Goal: Find specific page/section: Find specific page/section

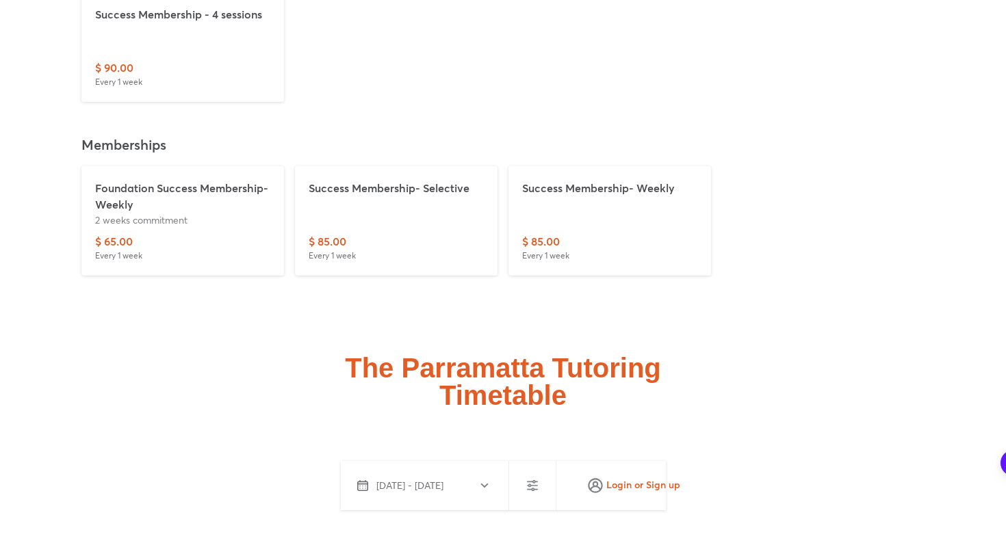
scroll to position [3671, 0]
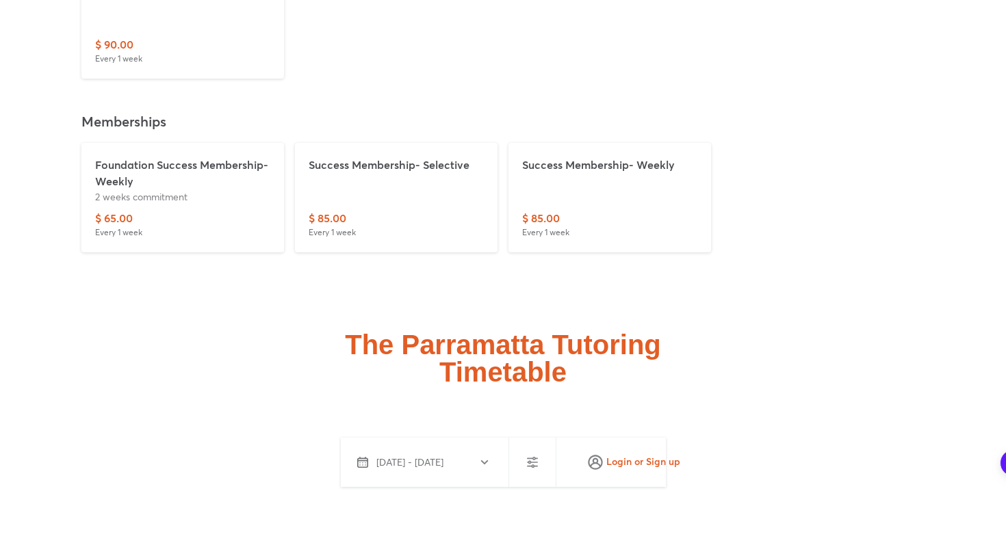
click at [528, 438] on div at bounding box center [532, 462] width 47 height 49
click at [530, 454] on icon "button" at bounding box center [532, 462] width 16 height 16
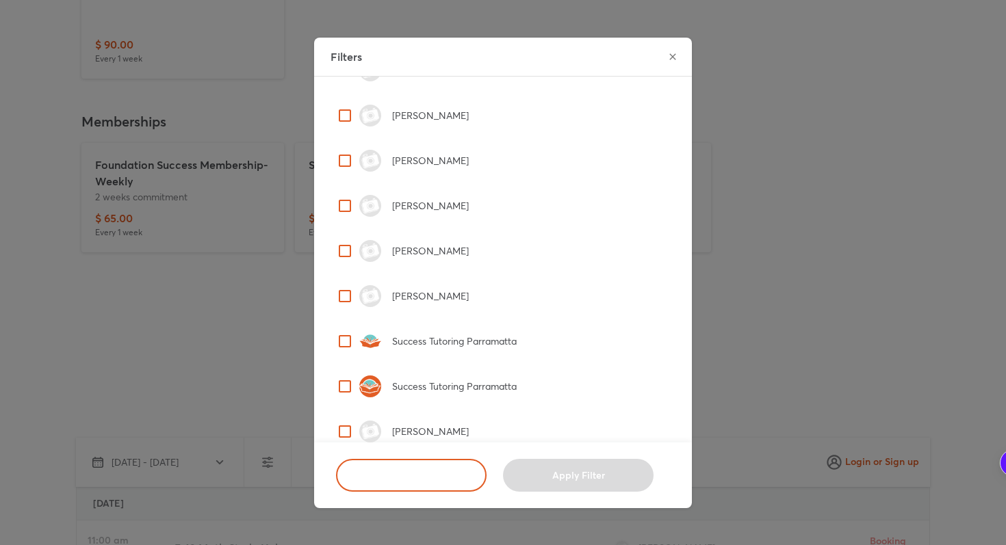
scroll to position [458, 0]
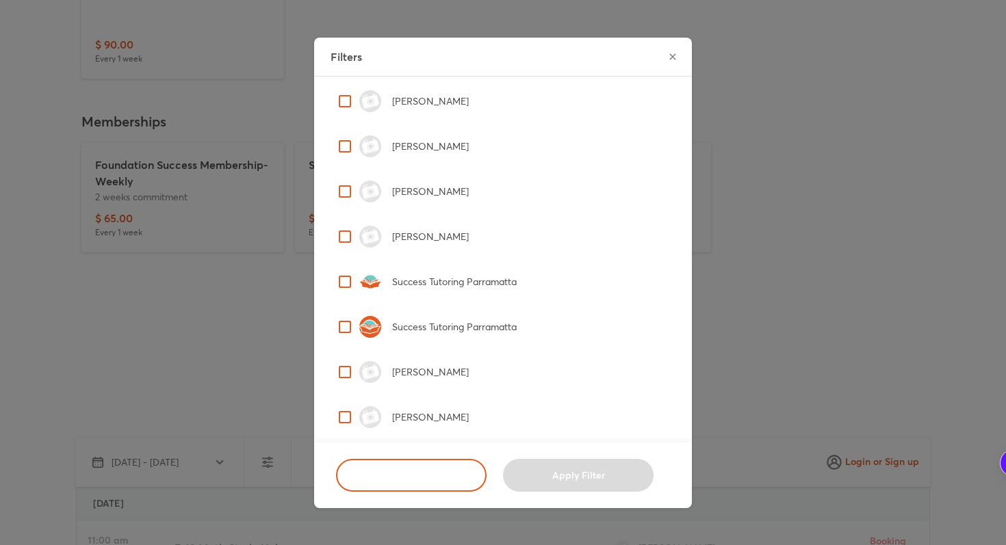
click at [667, 62] on icon "close" at bounding box center [672, 56] width 11 height 11
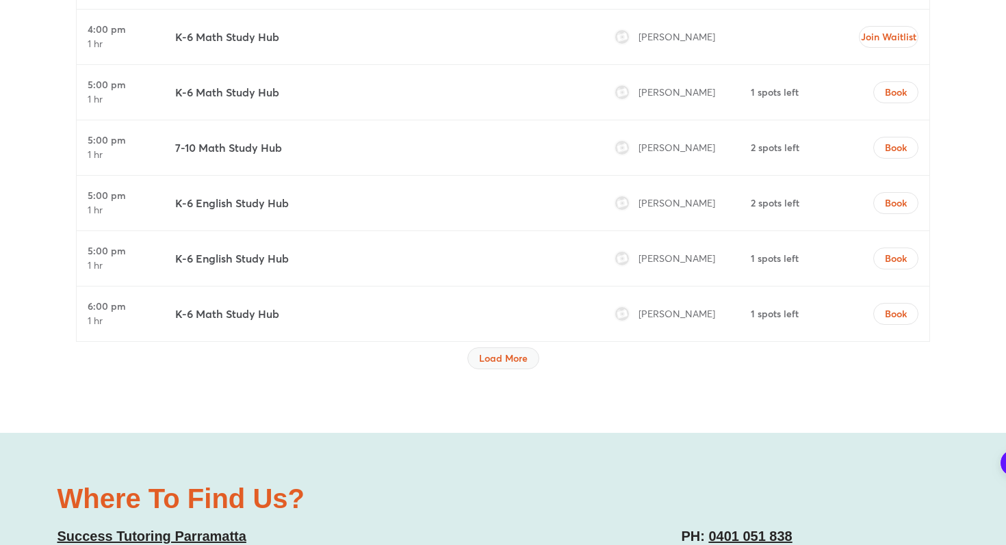
scroll to position [4331, 0]
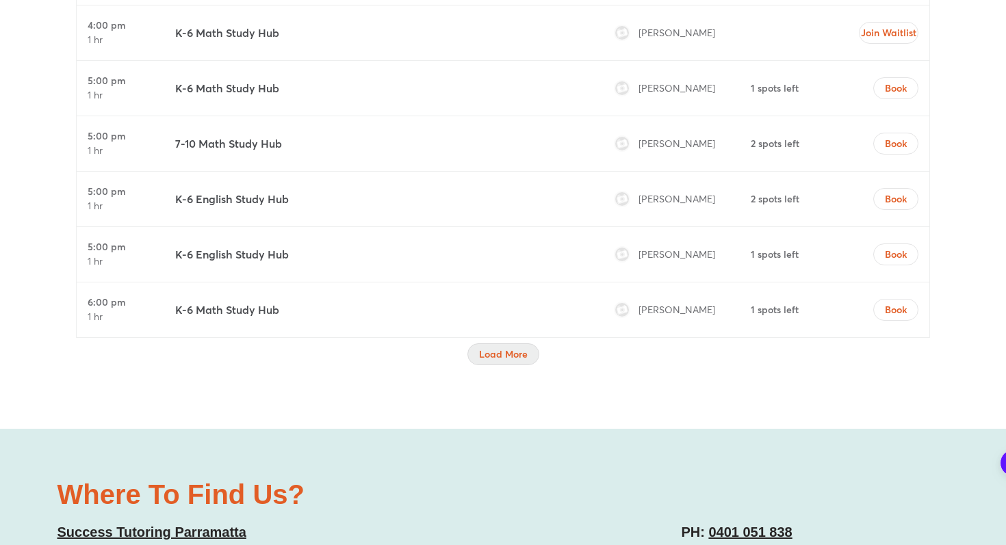
click at [482, 348] on span "Load More" at bounding box center [503, 355] width 49 height 14
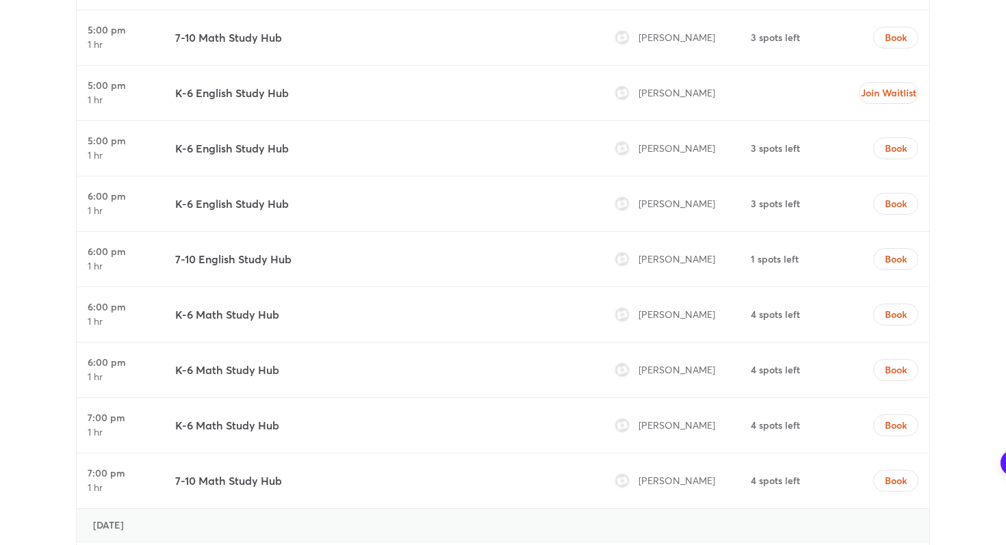
scroll to position [5359, 0]
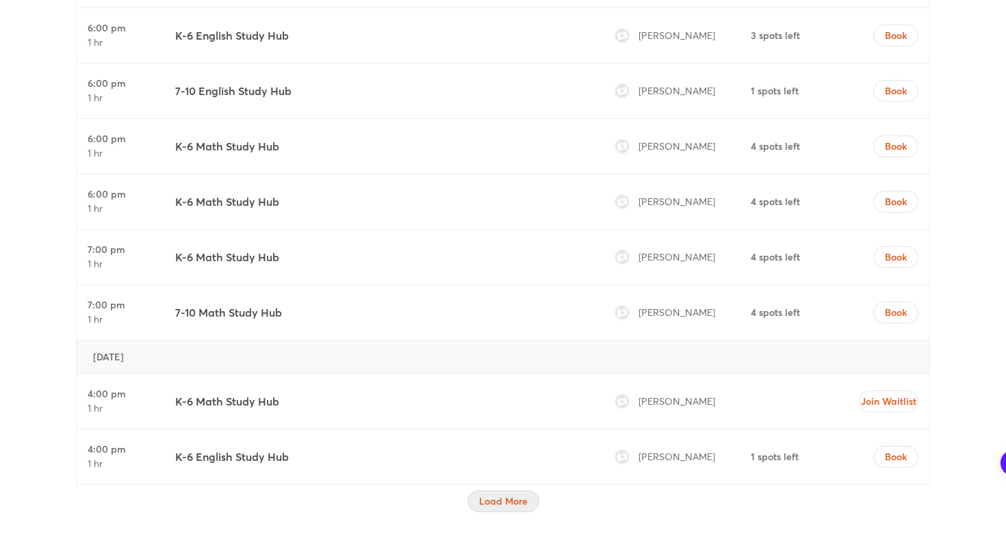
click at [486, 491] on button "Load More" at bounding box center [503, 502] width 72 height 22
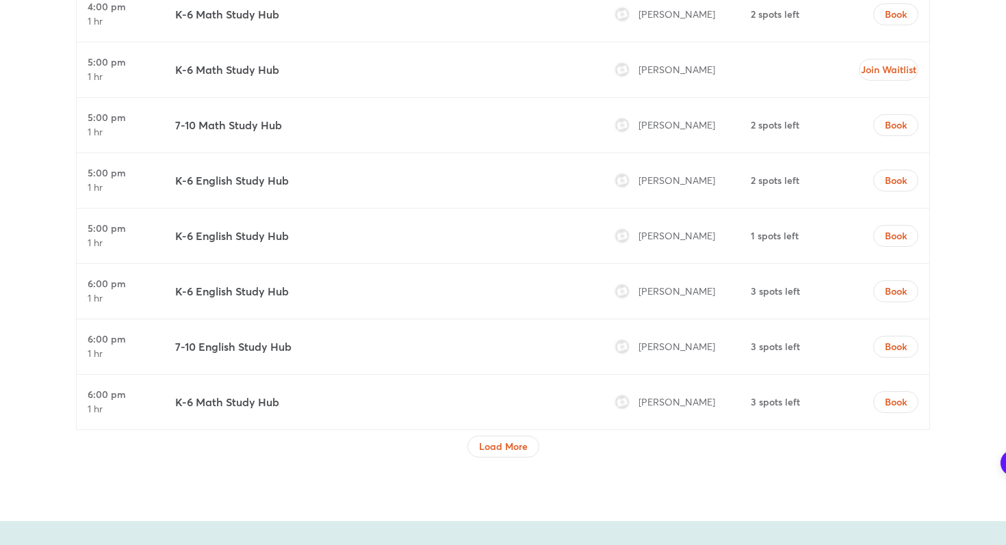
scroll to position [6673, 0]
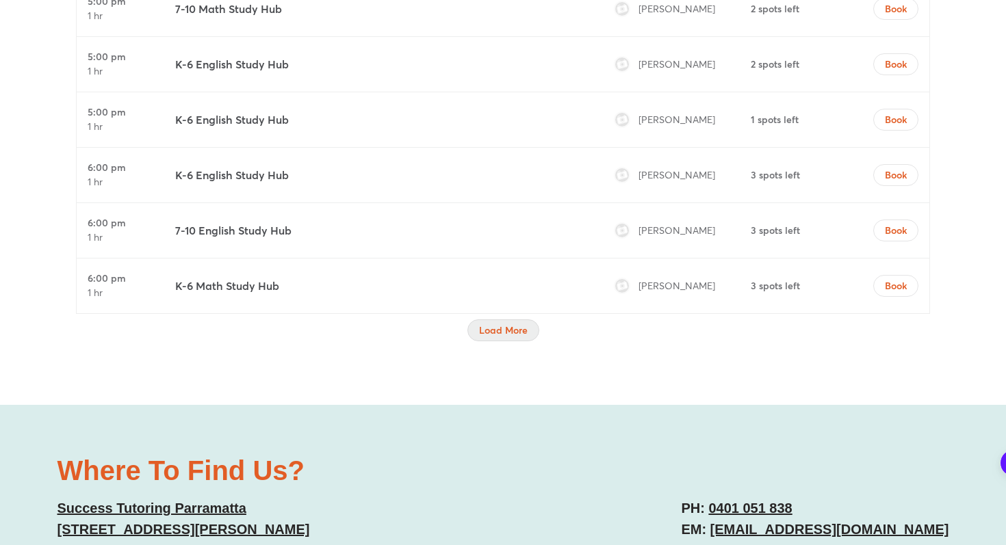
click at [513, 324] on span "Load More" at bounding box center [503, 331] width 49 height 14
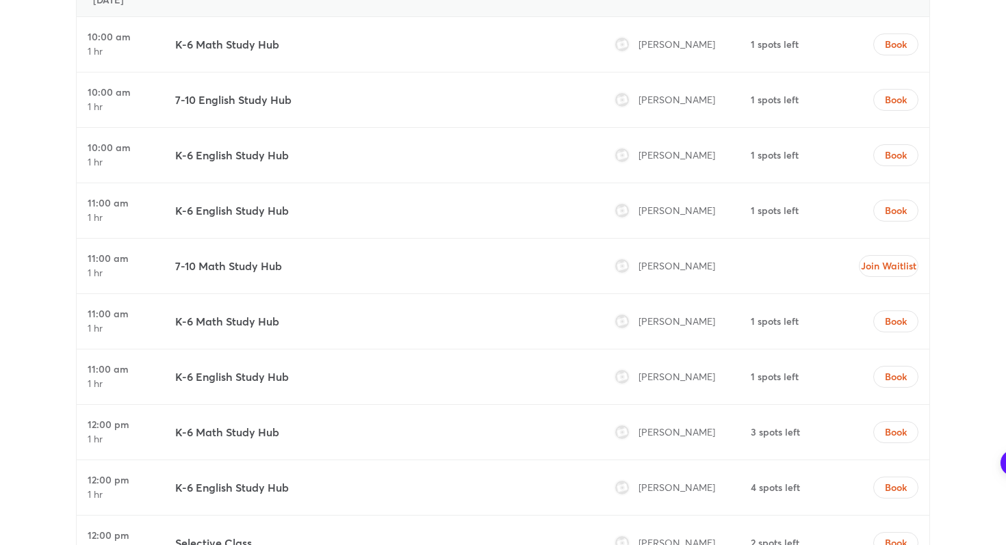
scroll to position [6793, 0]
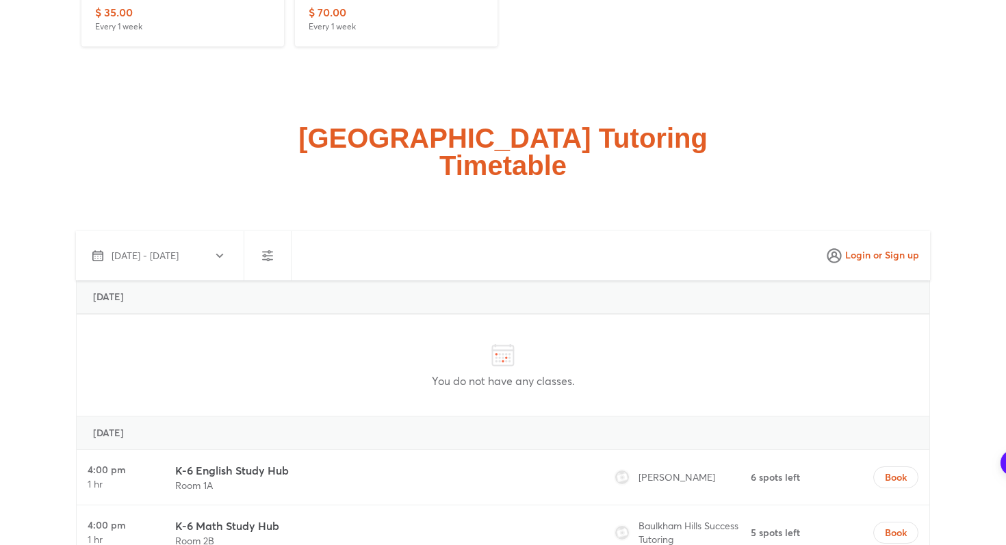
scroll to position [3631, 0]
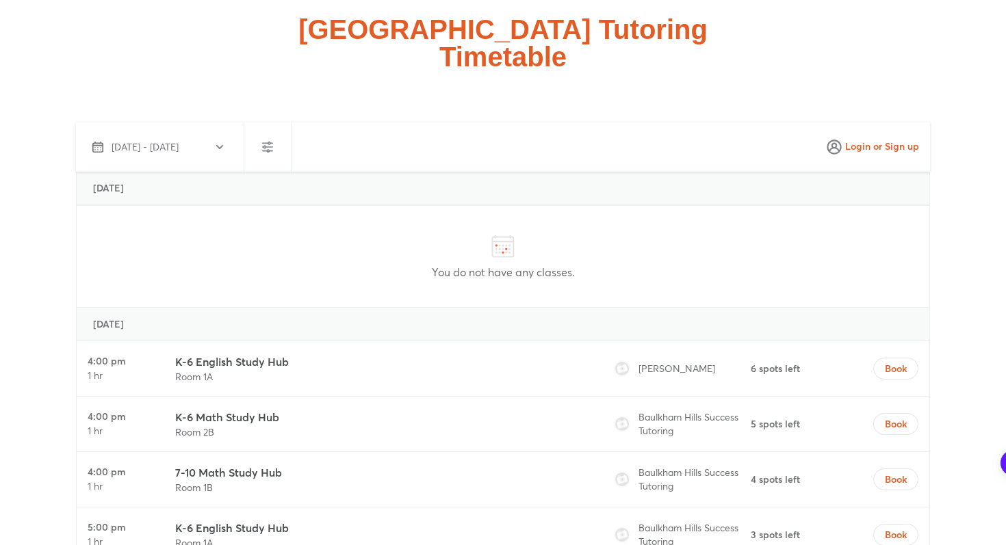
click at [260, 131] on button "button" at bounding box center [267, 147] width 33 height 33
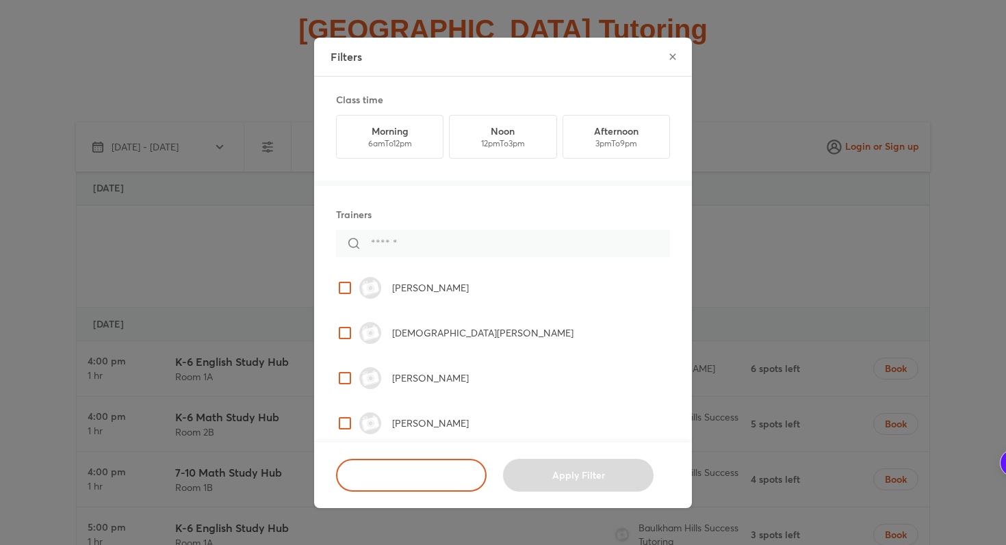
scroll to position [458, 0]
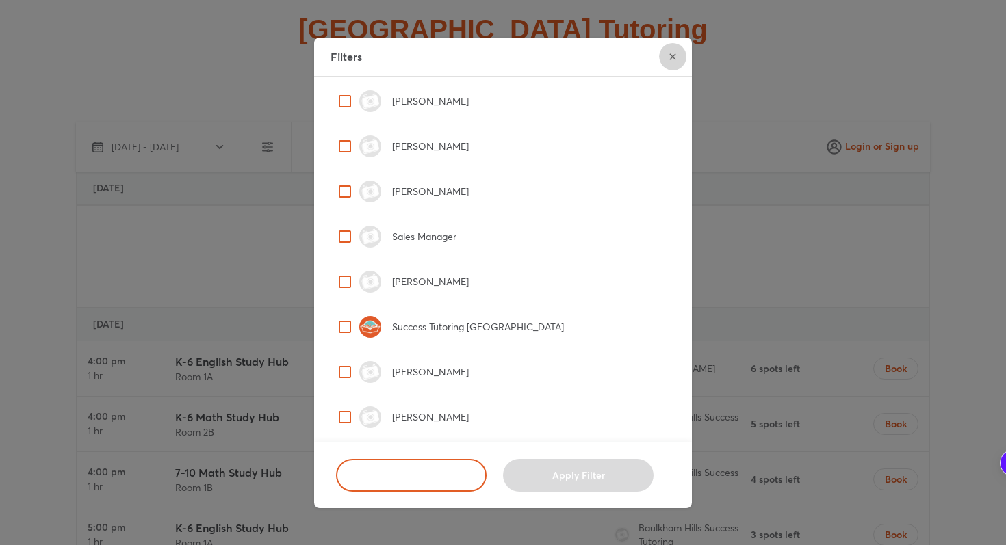
click at [678, 53] on icon "close" at bounding box center [672, 56] width 11 height 11
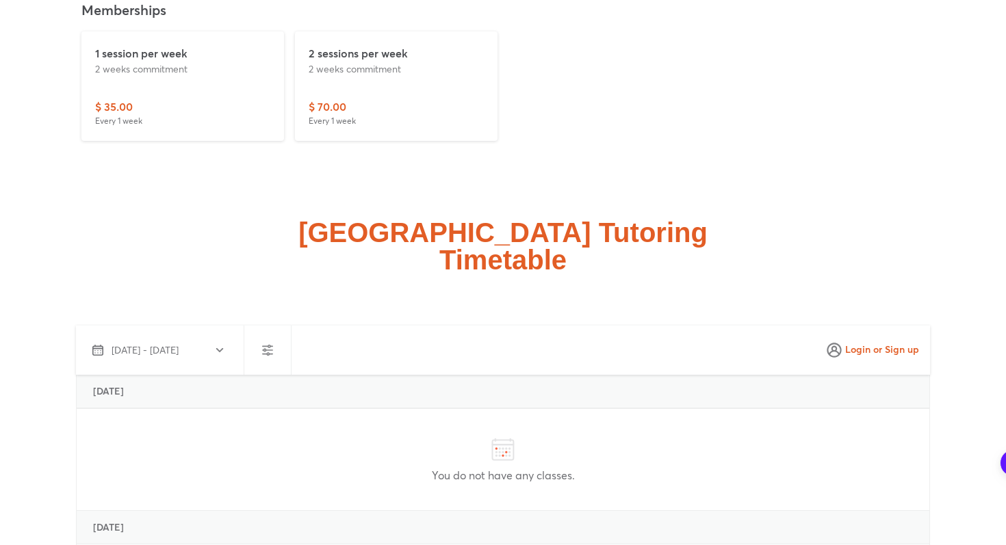
scroll to position [3562, 0]
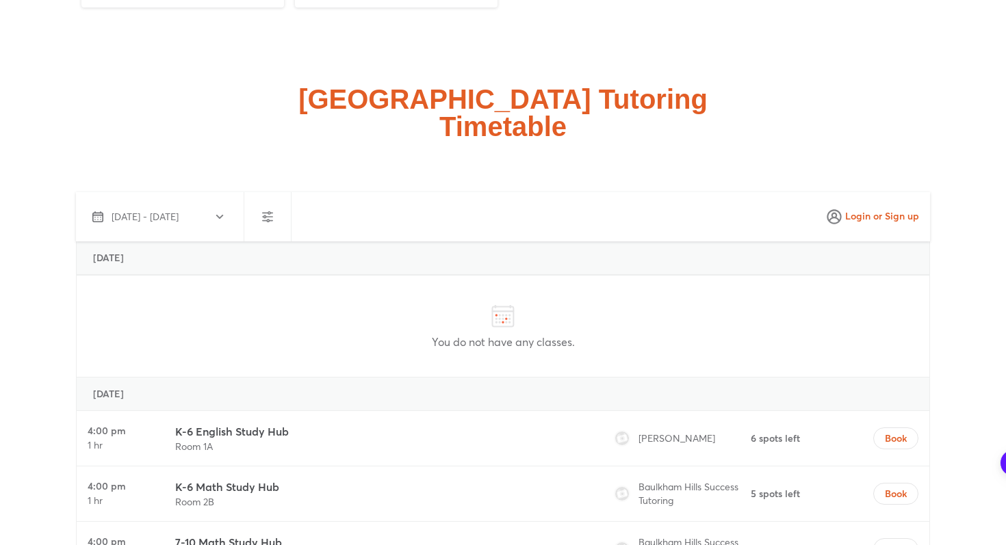
click at [270, 207] on button "button" at bounding box center [267, 217] width 33 height 33
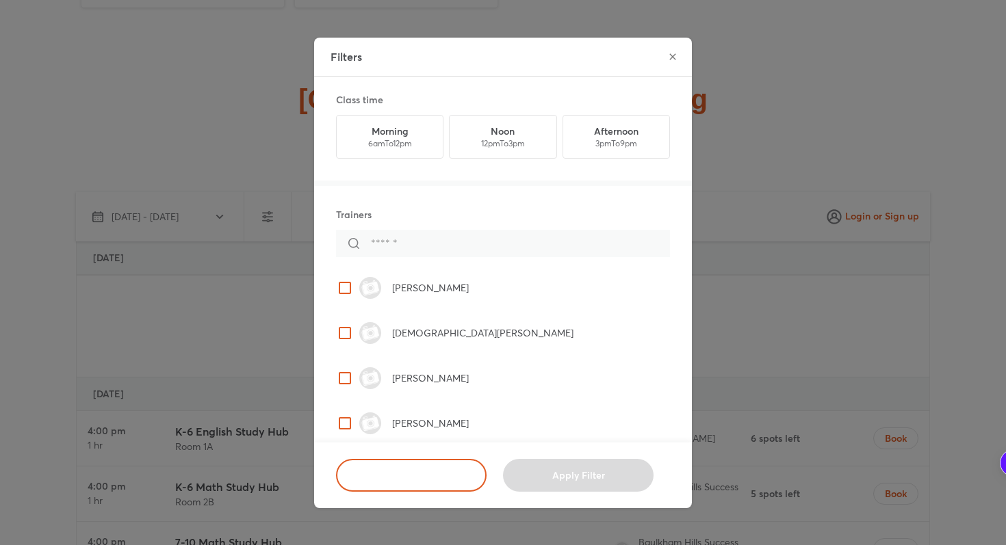
click at [673, 59] on icon "close" at bounding box center [672, 56] width 11 height 11
